Goal: Information Seeking & Learning: Learn about a topic

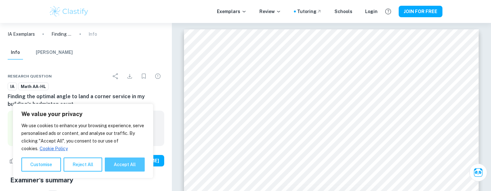
click at [129, 161] on button "Accept All" at bounding box center [125, 165] width 40 height 14
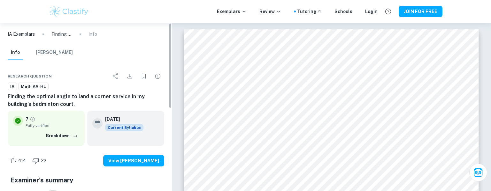
checkbox input "true"
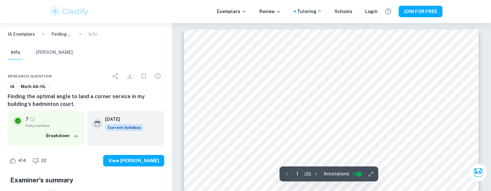
scroll to position [180, 0]
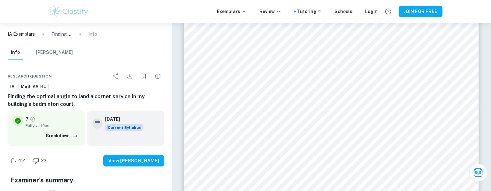
click at [74, 9] on img at bounding box center [69, 11] width 41 height 13
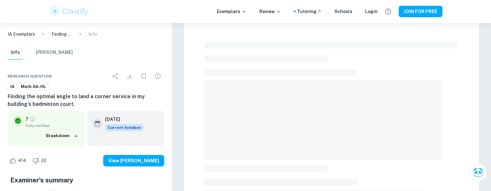
scroll to position [15, 0]
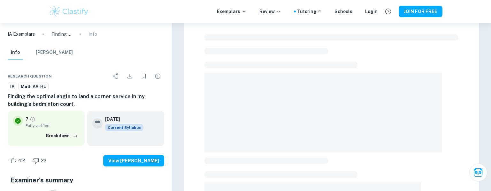
click at [30, 35] on p "IA Exemplars" at bounding box center [21, 34] width 27 height 7
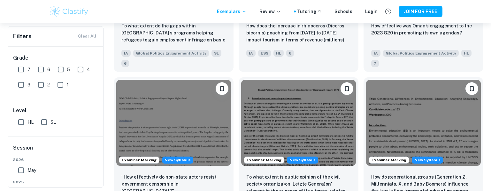
scroll to position [840, 0]
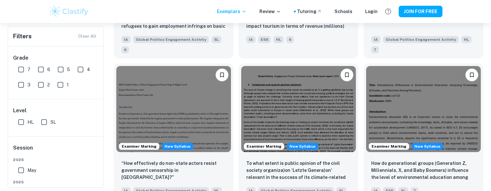
click at [19, 69] on input "7" at bounding box center [21, 69] width 13 height 13
checkbox input "true"
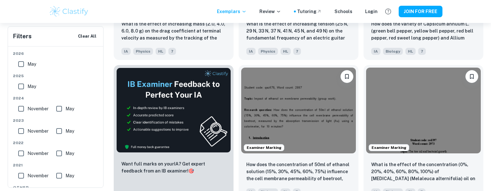
scroll to position [1206, 0]
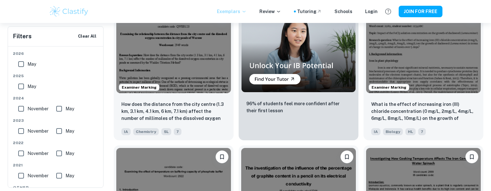
click at [244, 14] on p "Exemplars" at bounding box center [232, 11] width 30 height 7
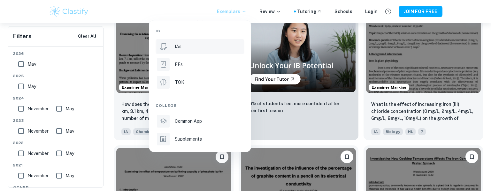
click at [213, 46] on div "IAs" at bounding box center [209, 46] width 68 height 7
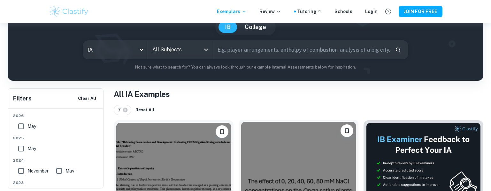
scroll to position [63, 0]
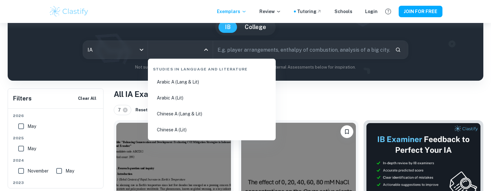
click at [178, 49] on input "All Subjects" at bounding box center [176, 50] width 50 height 12
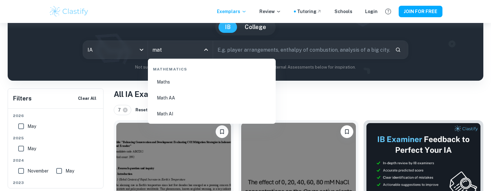
type input "math"
click at [189, 98] on li "Math AA" at bounding box center [211, 98] width 123 height 15
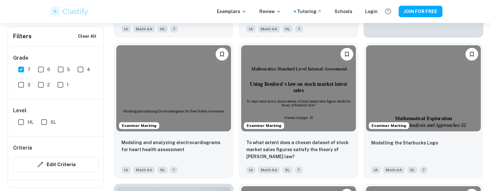
scroll to position [340, 0]
click at [19, 124] on input "HL" at bounding box center [21, 122] width 13 height 13
checkbox input "true"
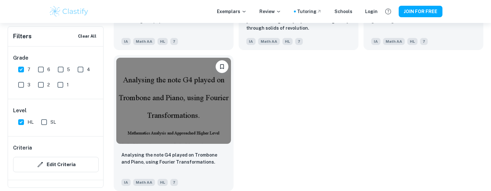
scroll to position [1455, 0]
